Goal: Information Seeking & Learning: Learn about a topic

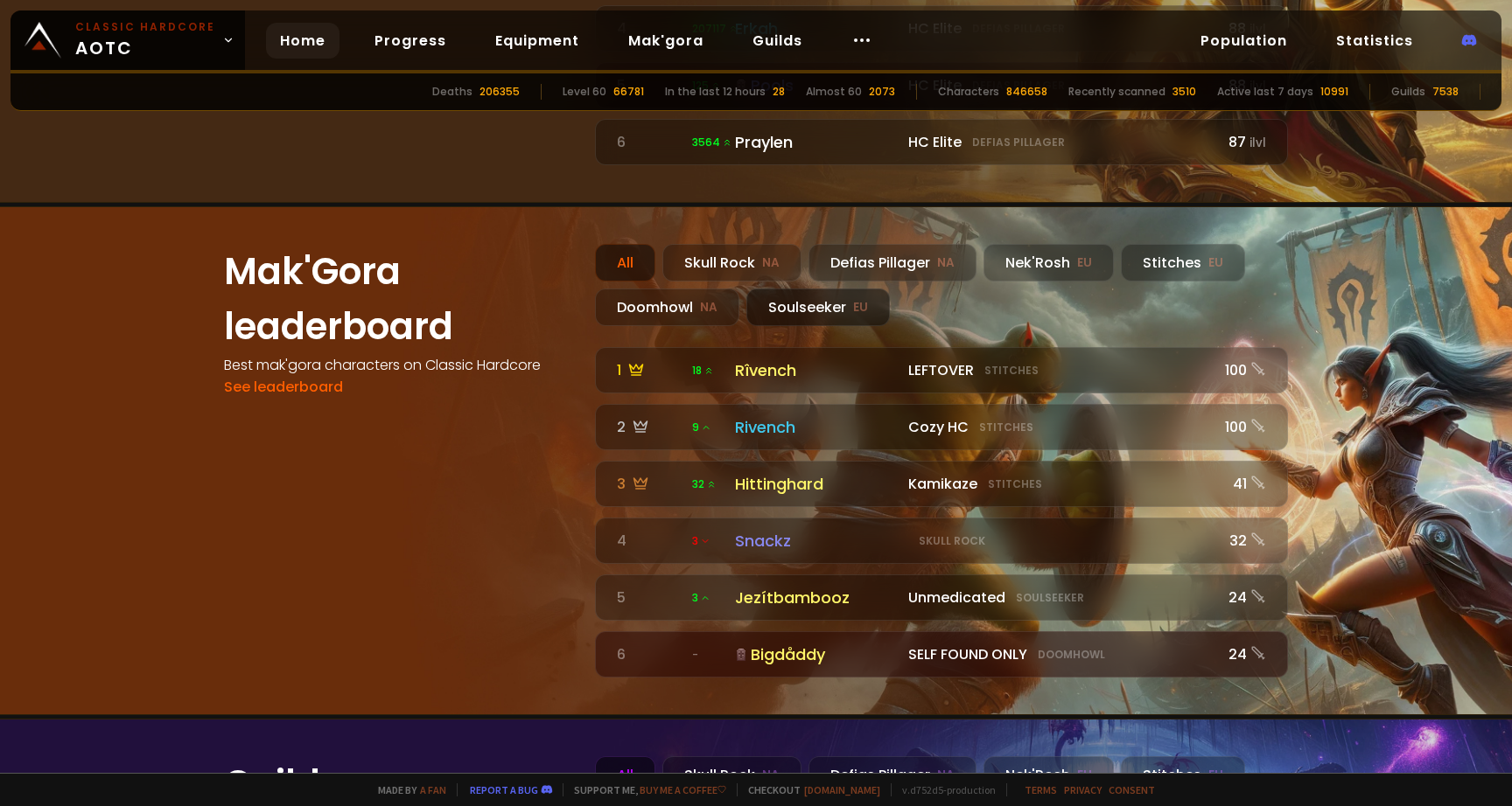
scroll to position [1550, 0]
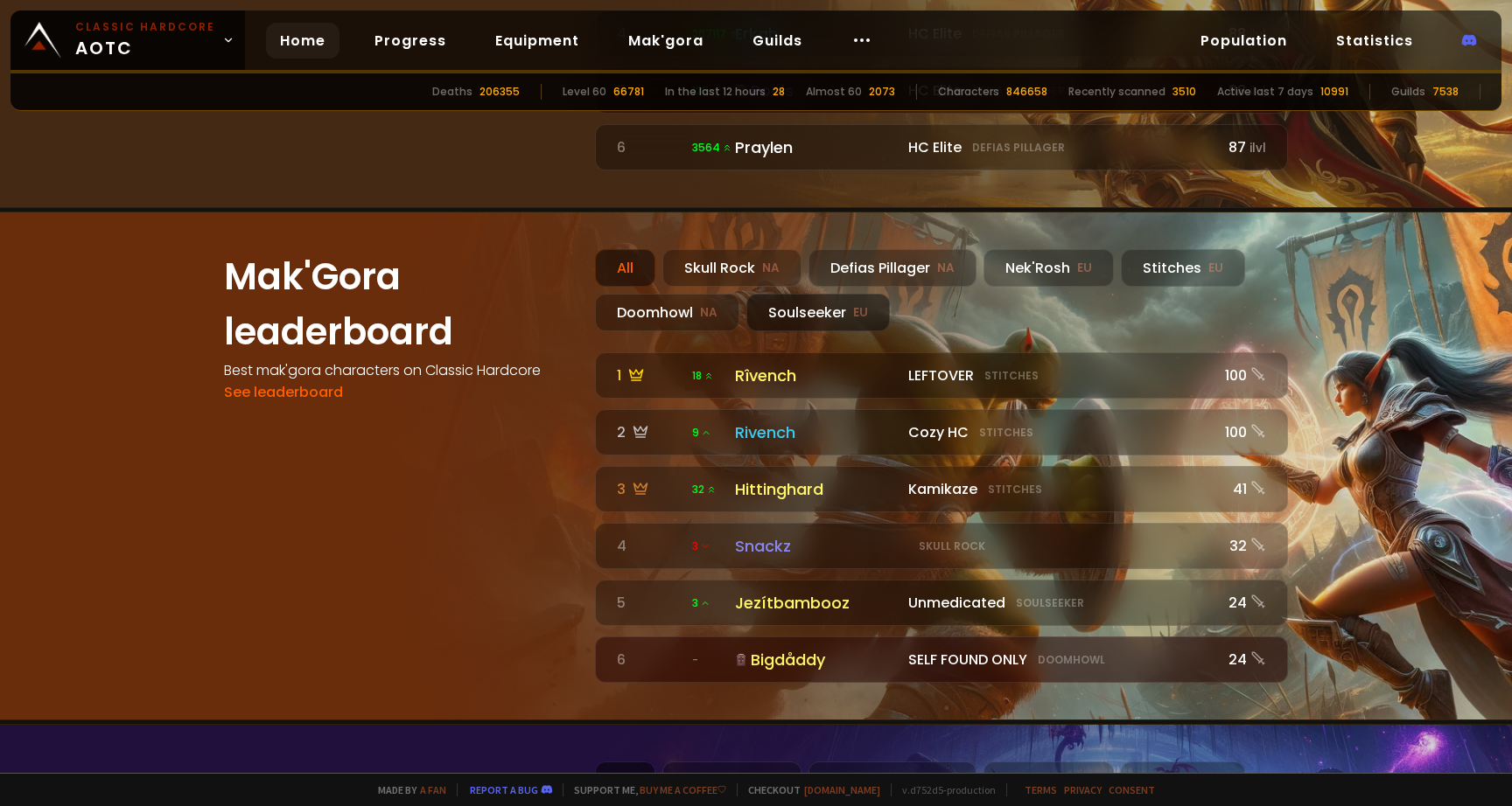
click at [798, 294] on div "Soulseeker EU" at bounding box center [817, 313] width 143 height 38
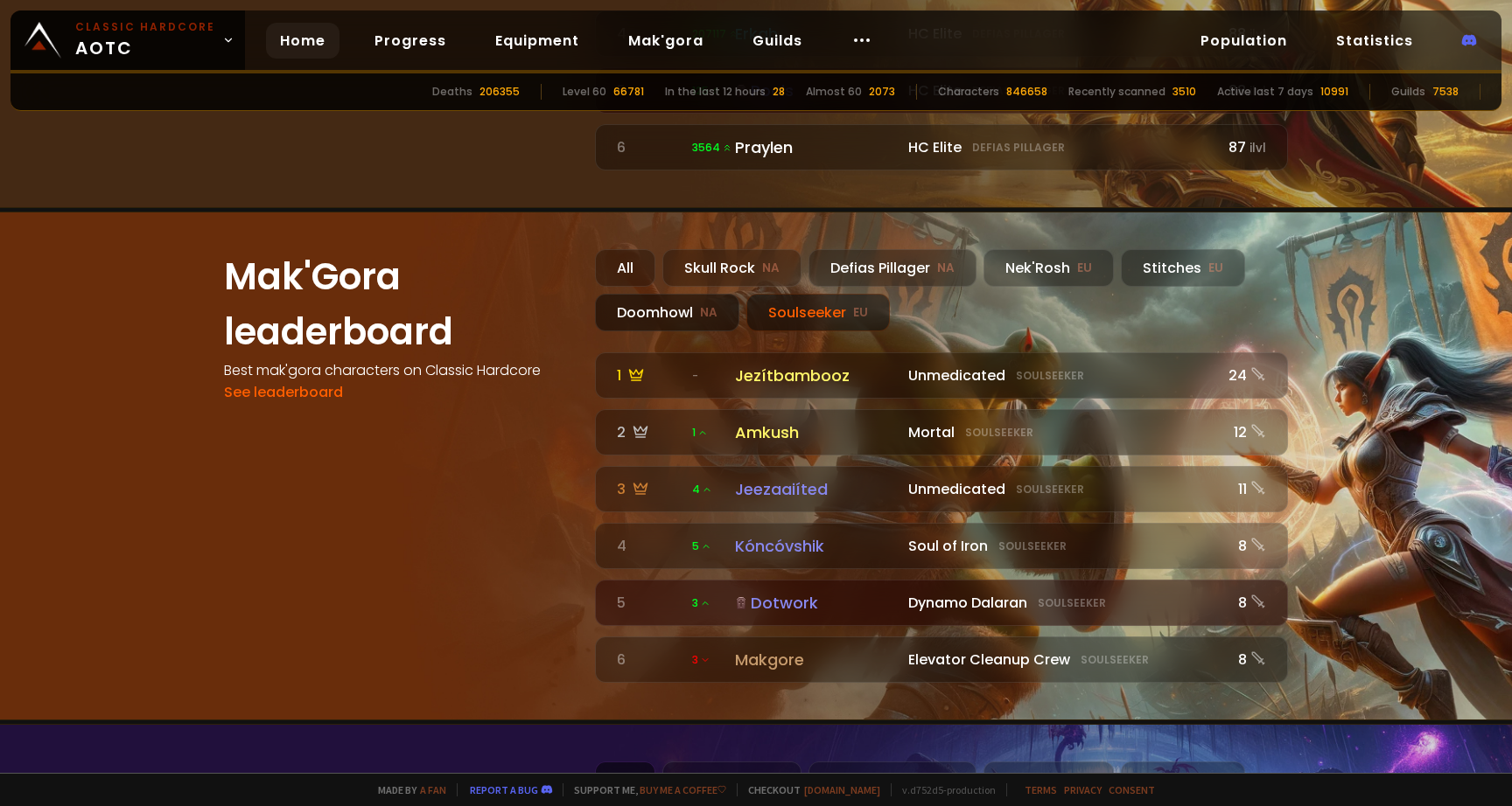
click at [690, 294] on div "Doomhowl NA" at bounding box center [667, 313] width 144 height 38
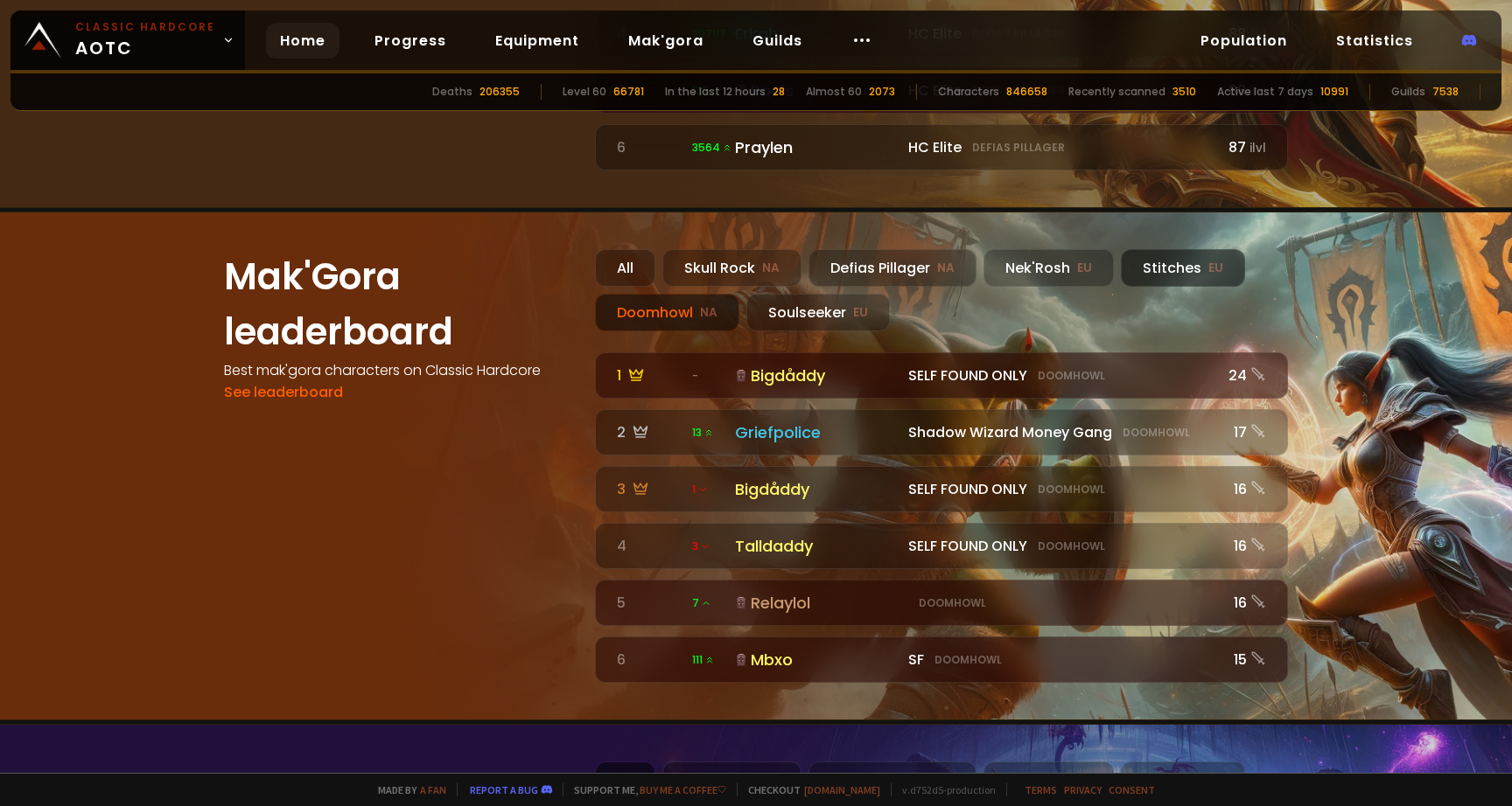
click at [1164, 249] on div "Stitches EU" at bounding box center [1182, 268] width 125 height 38
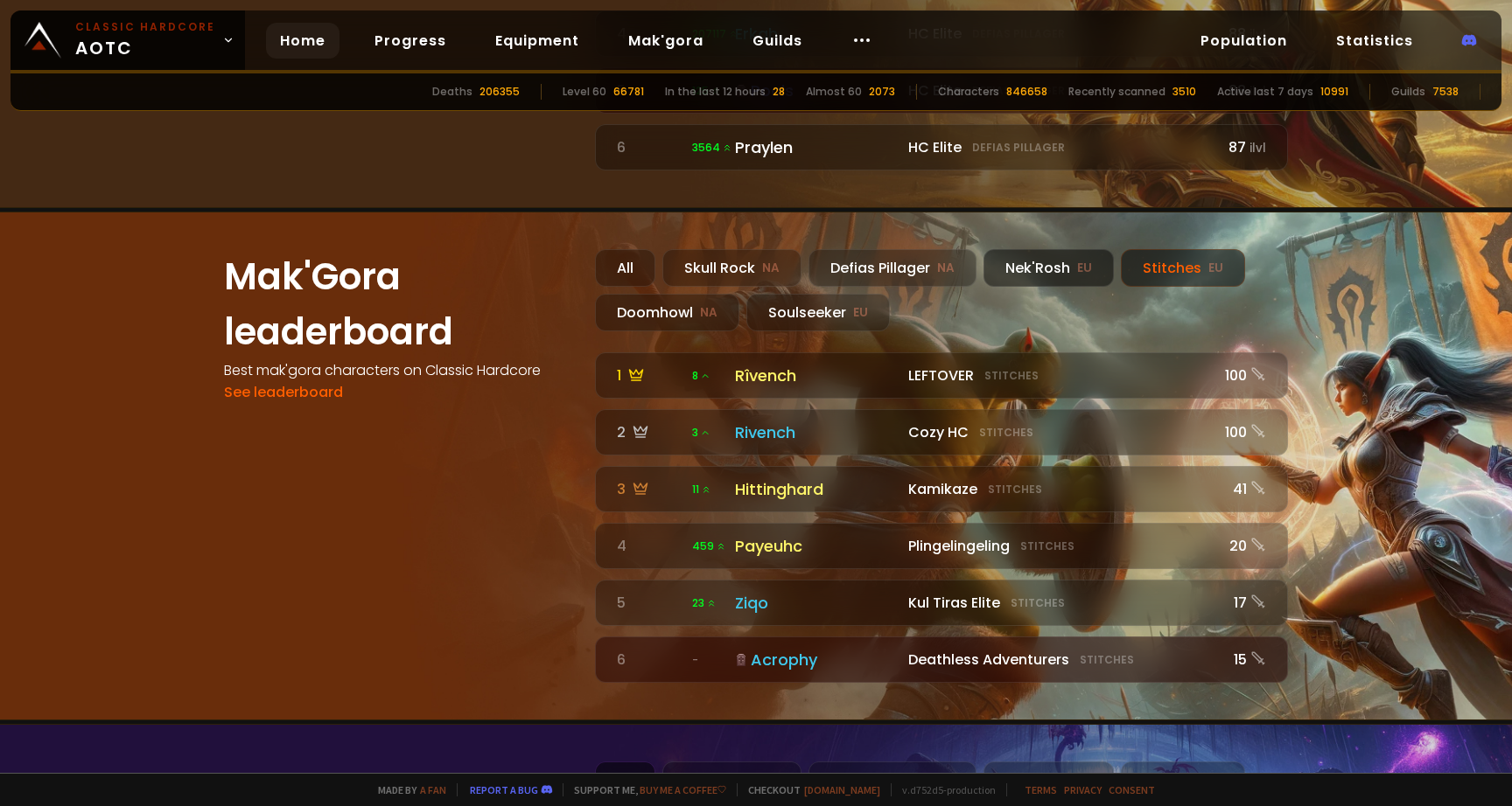
click at [1045, 249] on div "Nek'Rosh EU" at bounding box center [1049, 268] width 131 height 38
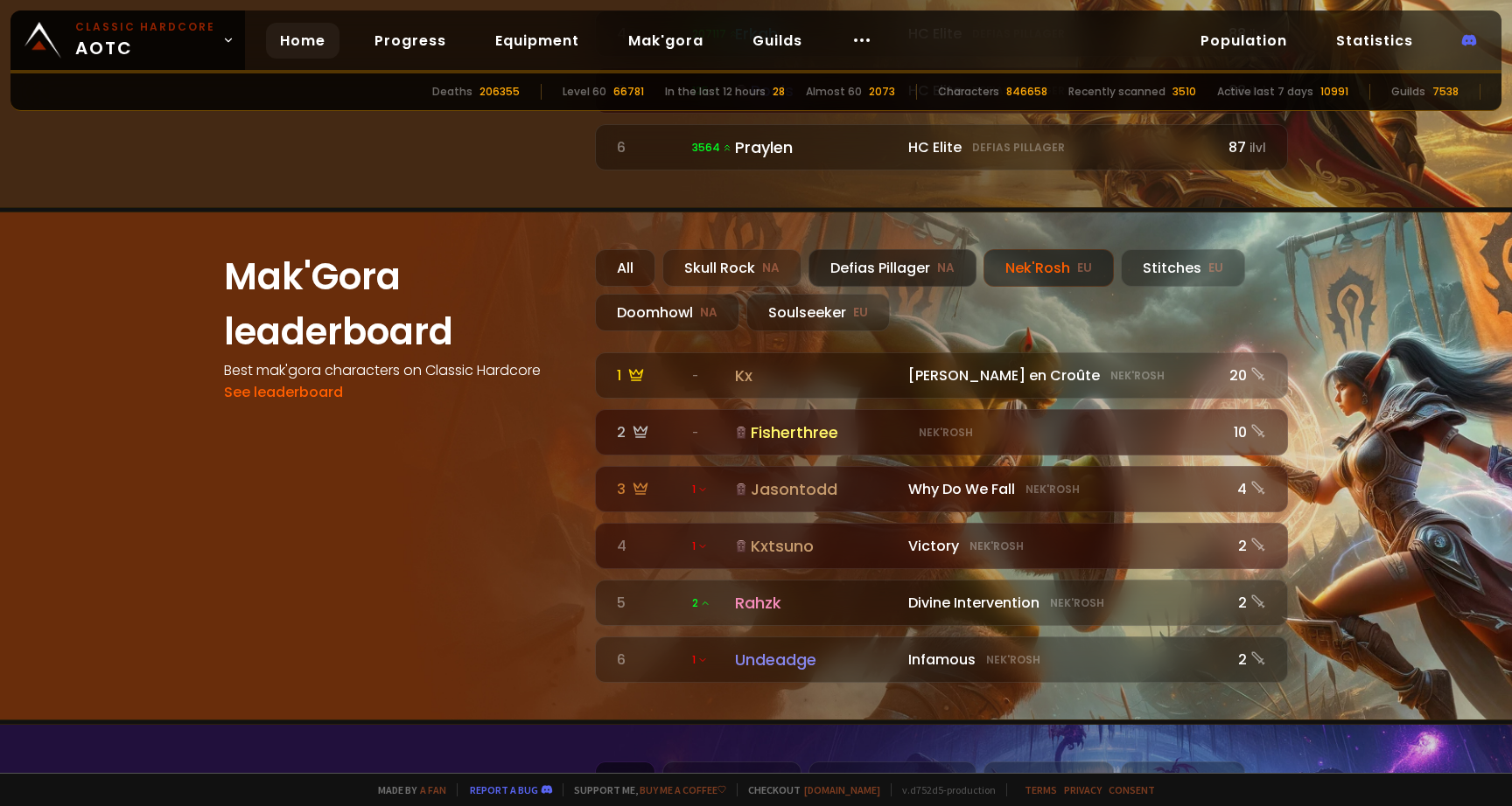
click at [915, 249] on div "Defias Pillager NA" at bounding box center [893, 268] width 168 height 38
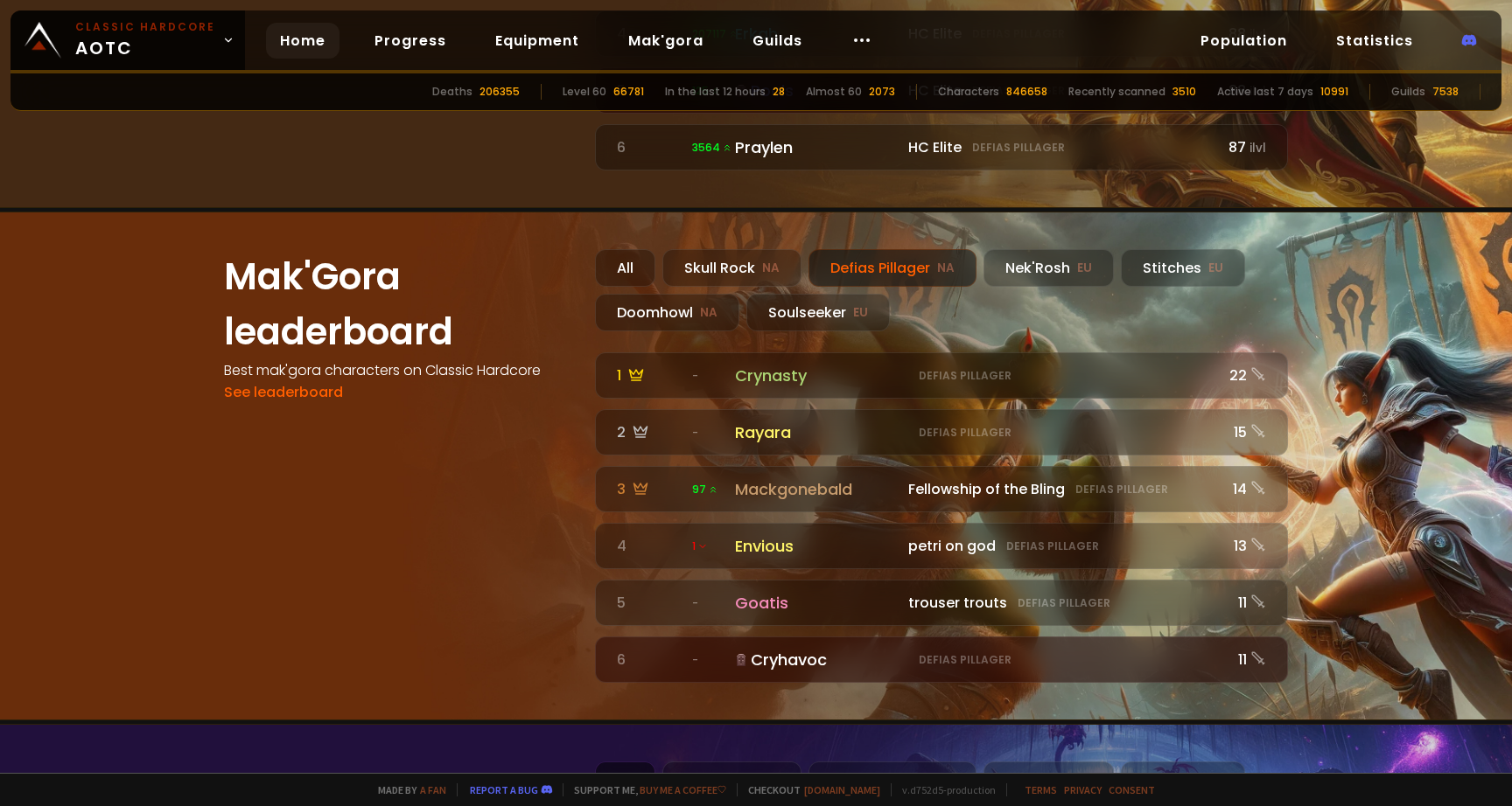
click at [817, 249] on div "All Skull Rock NA Defias Pillager NA Nek'Rosh EU Stitches EU Doomhowl NA Soulse…" at bounding box center [941, 290] width 693 height 82
click at [763, 249] on div "Skull Rock NA" at bounding box center [731, 268] width 140 height 38
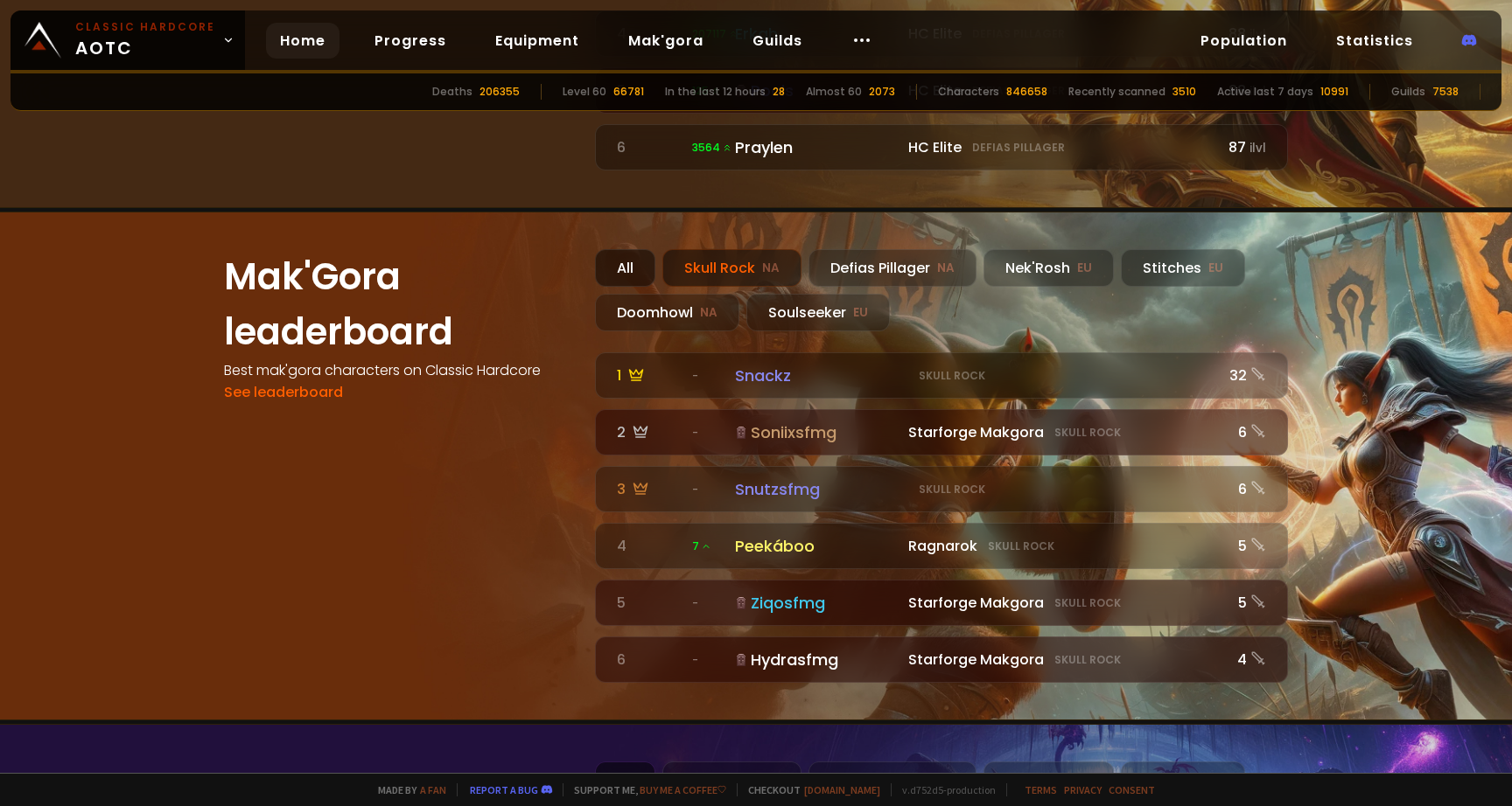
click at [636, 249] on div "All" at bounding box center [624, 268] width 60 height 38
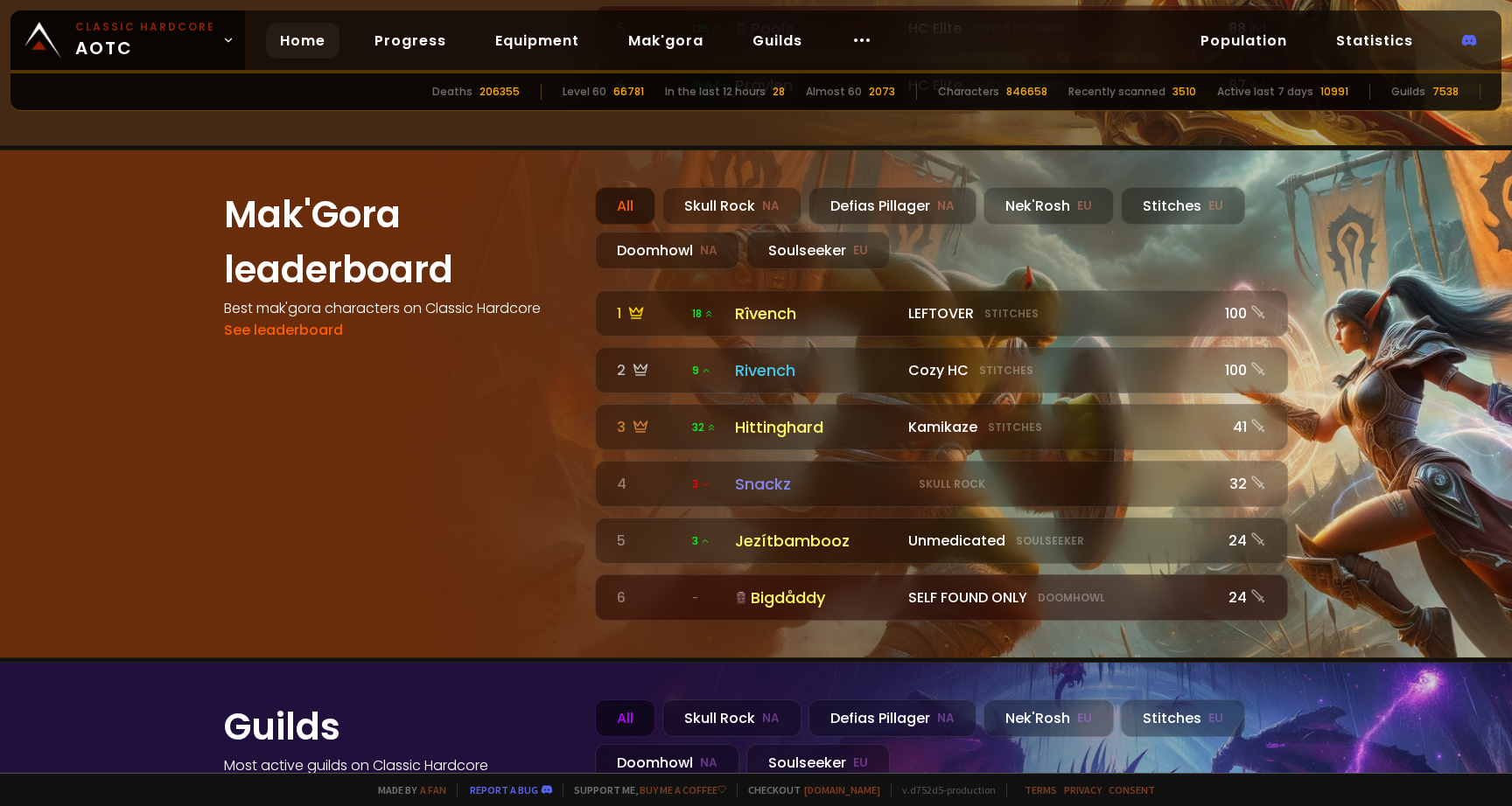
scroll to position [1941, 0]
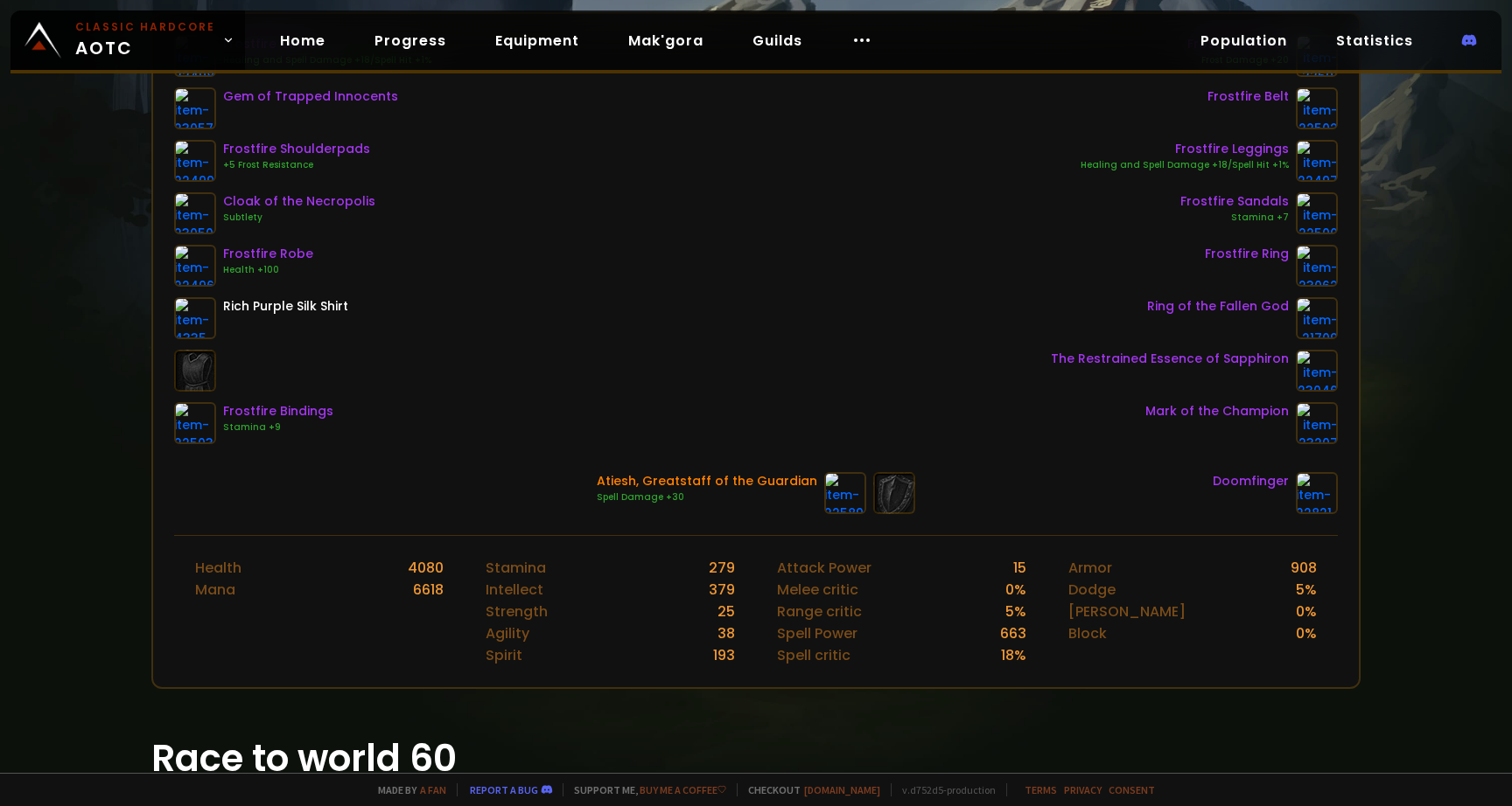
scroll to position [369, 0]
